Goal: Information Seeking & Learning: Learn about a topic

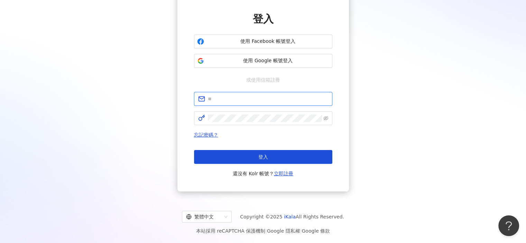
click at [231, 102] on input "text" at bounding box center [268, 99] width 120 height 8
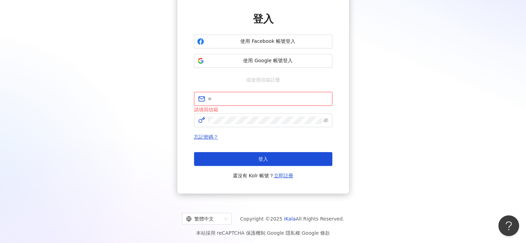
type input "**********"
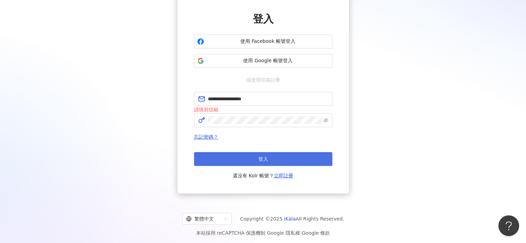
click at [263, 156] on span "登入" at bounding box center [263, 159] width 10 height 6
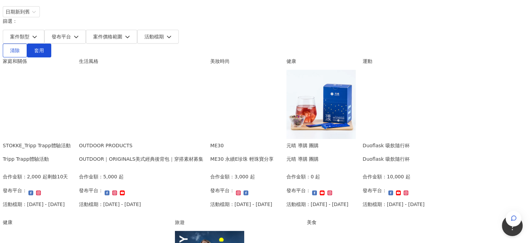
scroll to position [66, 0]
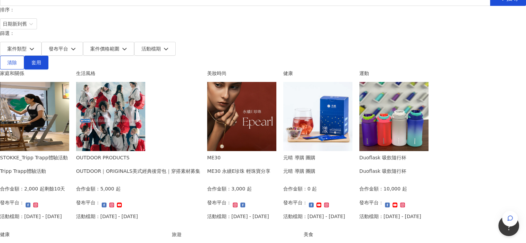
click at [276, 96] on img at bounding box center [241, 116] width 69 height 69
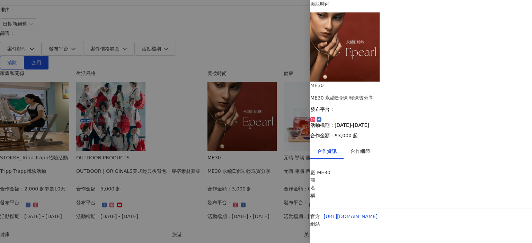
scroll to position [28, 0]
click at [365, 147] on div "合作細節" at bounding box center [359, 151] width 19 height 8
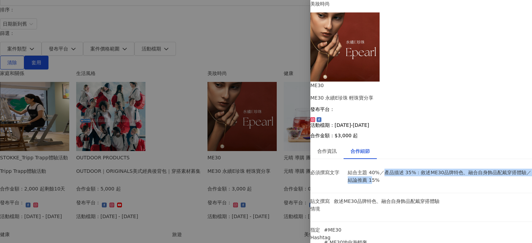
drag, startPoint x: 387, startPoint y: 80, endPoint x: 389, endPoint y: 85, distance: 5.9
click at [389, 169] on p "結合主題 40%／產品描述 35%：敘述ME30品牌特色、融合自身飾品配戴穿搭體驗／結論推薦 15%" at bounding box center [439, 176] width 184 height 15
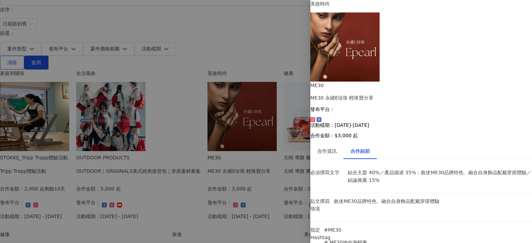
click at [409, 165] on li "必須撰寫文字 結合主題 40%／產品描述 35%：敘述ME30品牌特色、融合自身飾品配戴穿搭體驗／結論推薦 15%" at bounding box center [420, 179] width 221 height 29
drag, startPoint x: 408, startPoint y: 53, endPoint x: 413, endPoint y: 58, distance: 6.9
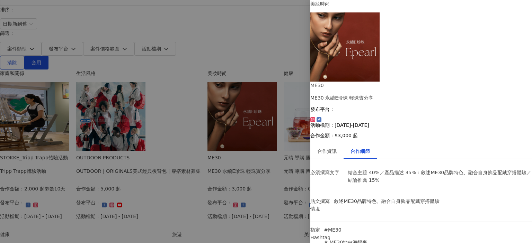
drag, startPoint x: 465, startPoint y: 52, endPoint x: 465, endPoint y: 58, distance: 5.5
drag, startPoint x: 433, startPoint y: 61, endPoint x: 434, endPoint y: 66, distance: 5.8
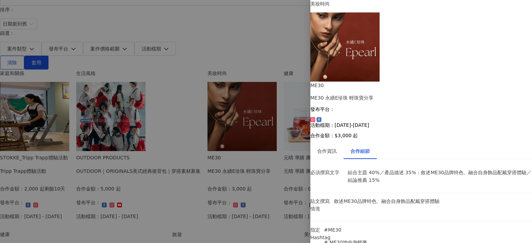
click at [326, 147] on div "合作資訊" at bounding box center [326, 151] width 19 height 8
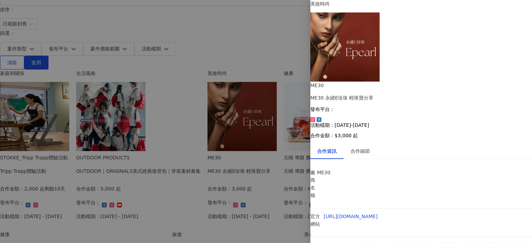
scroll to position [28, 0]
click at [372, 214] on link "[URL][DOMAIN_NAME]" at bounding box center [351, 217] width 54 height 6
click at [12, 182] on div at bounding box center [266, 121] width 532 height 243
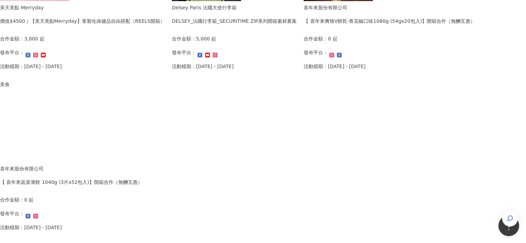
scroll to position [412, 0]
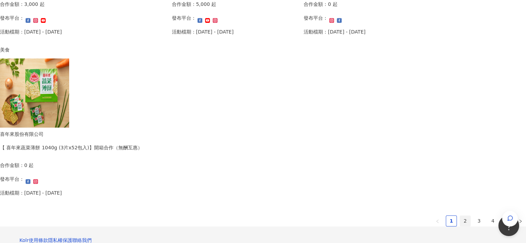
click at [460, 222] on link "2" at bounding box center [465, 221] width 10 height 10
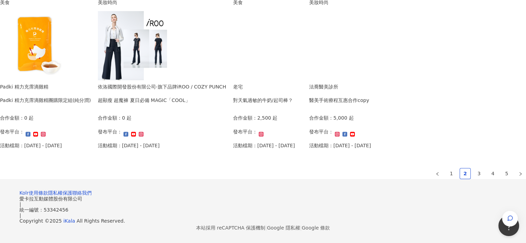
scroll to position [484, 0]
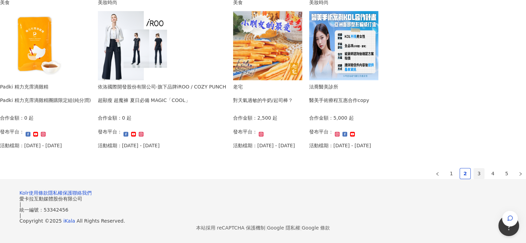
click at [474, 169] on link "3" at bounding box center [479, 174] width 10 height 10
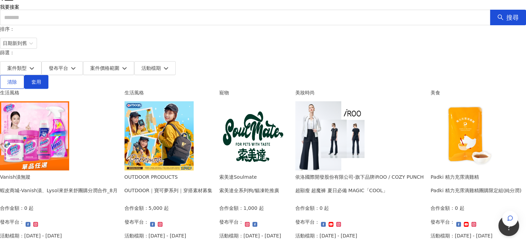
scroll to position [48, 0]
